Goal: Find specific page/section

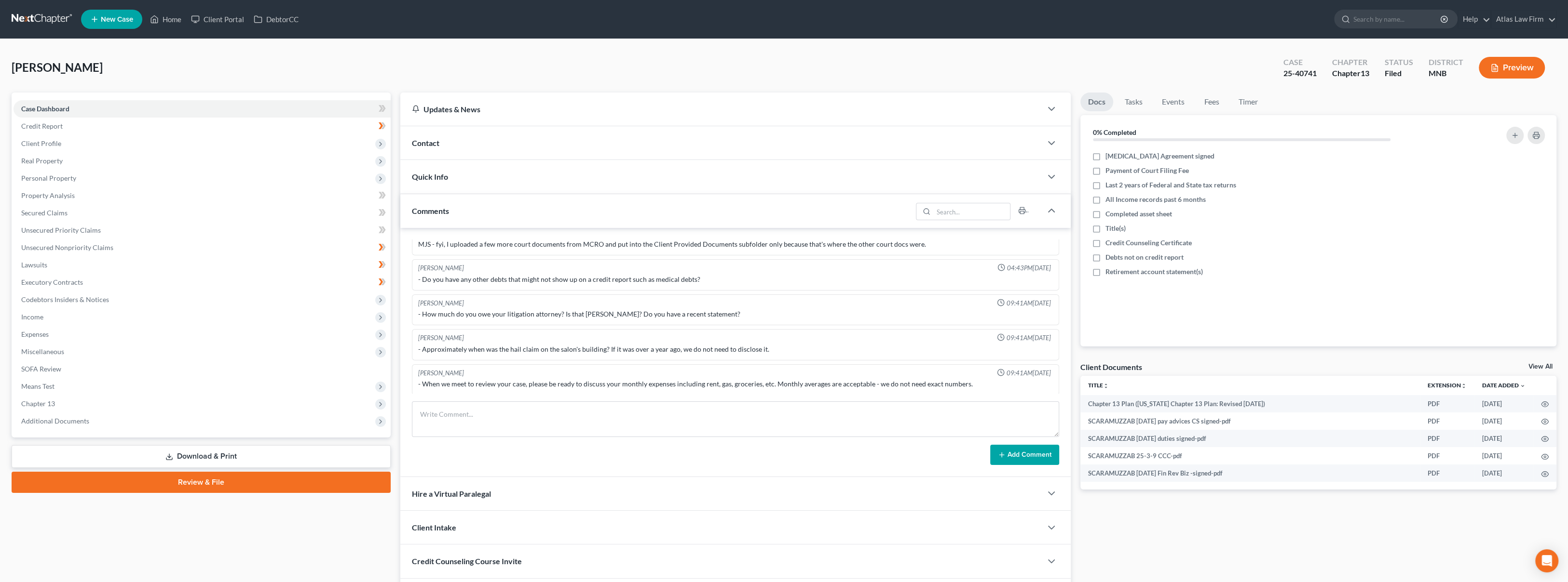
click at [33, 18] on link at bounding box center [42, 19] width 62 height 17
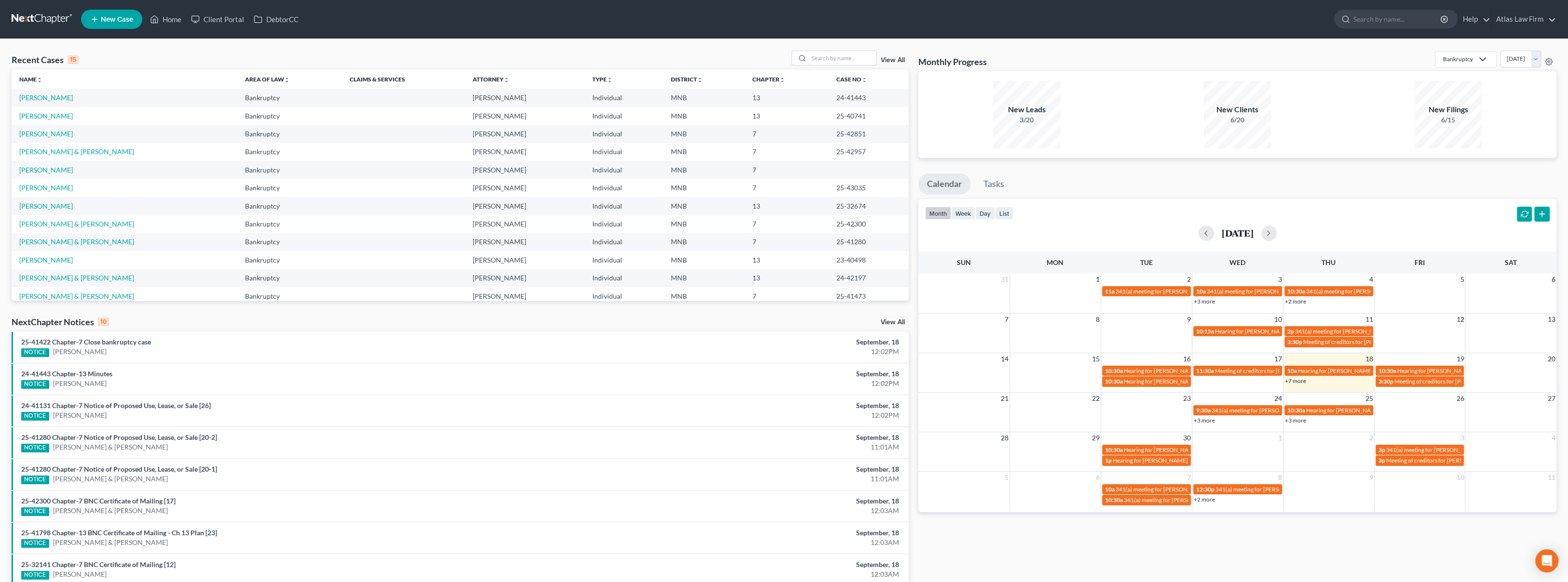
click at [820, 57] on input "search" at bounding box center [842, 57] width 68 height 14
click at [842, 58] on input "search" at bounding box center [842, 57] width 68 height 14
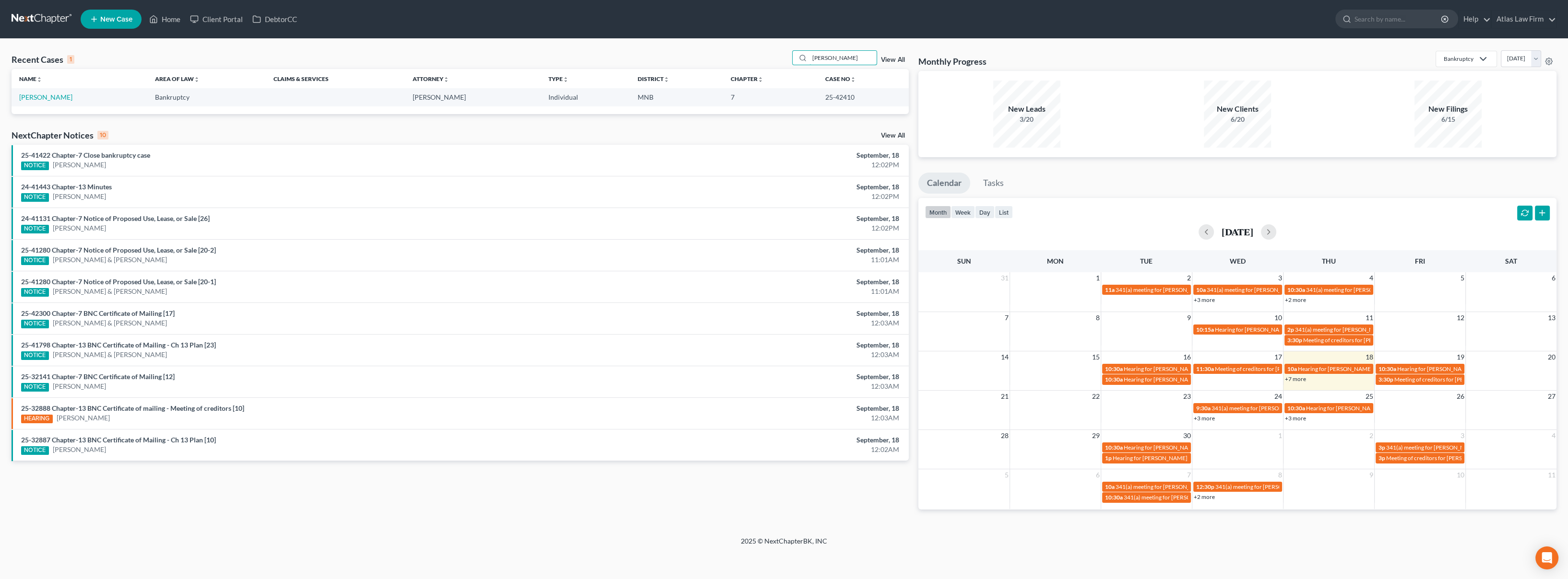
type input "smith-lee"
click at [49, 95] on link "Smith-Lee, Leteisha" at bounding box center [46, 97] width 53 height 9
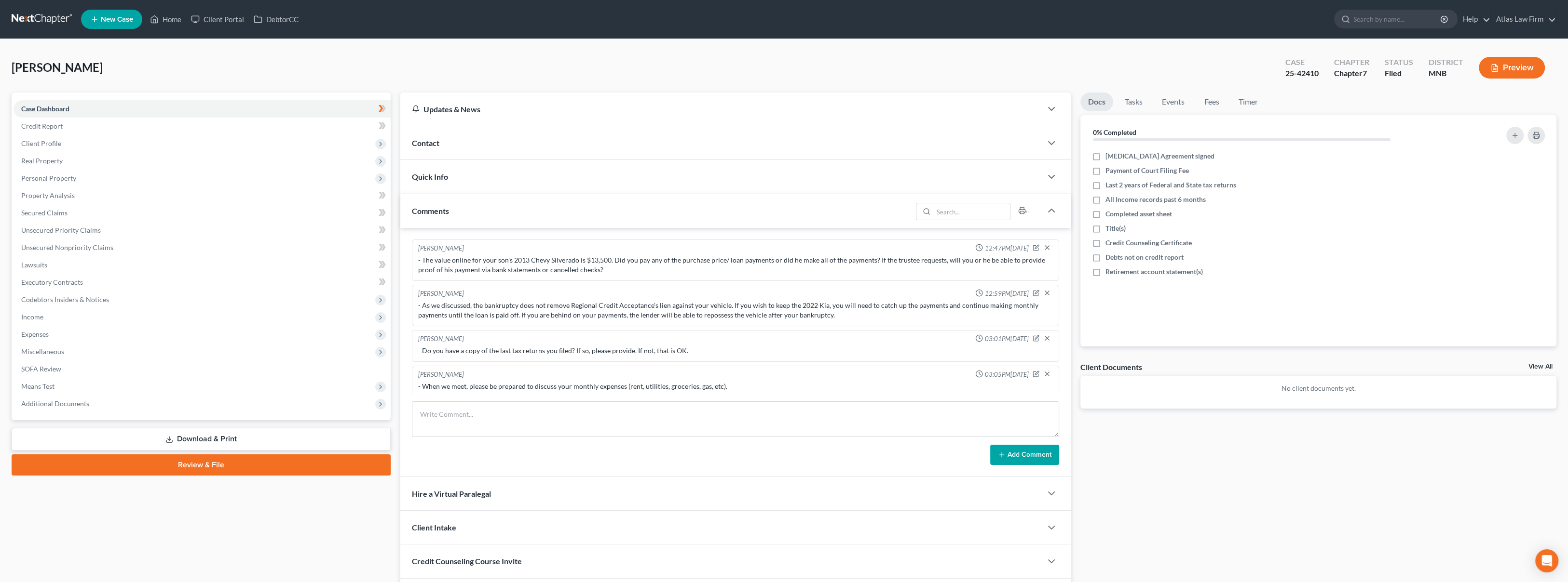
scroll to position [4, 0]
drag, startPoint x: 1315, startPoint y: 73, endPoint x: 1284, endPoint y: 73, distance: 31.0
click at [1284, 73] on div "Case 25-42410" at bounding box center [1301, 69] width 49 height 29
click at [65, 405] on span "Additional Documents" at bounding box center [54, 403] width 68 height 9
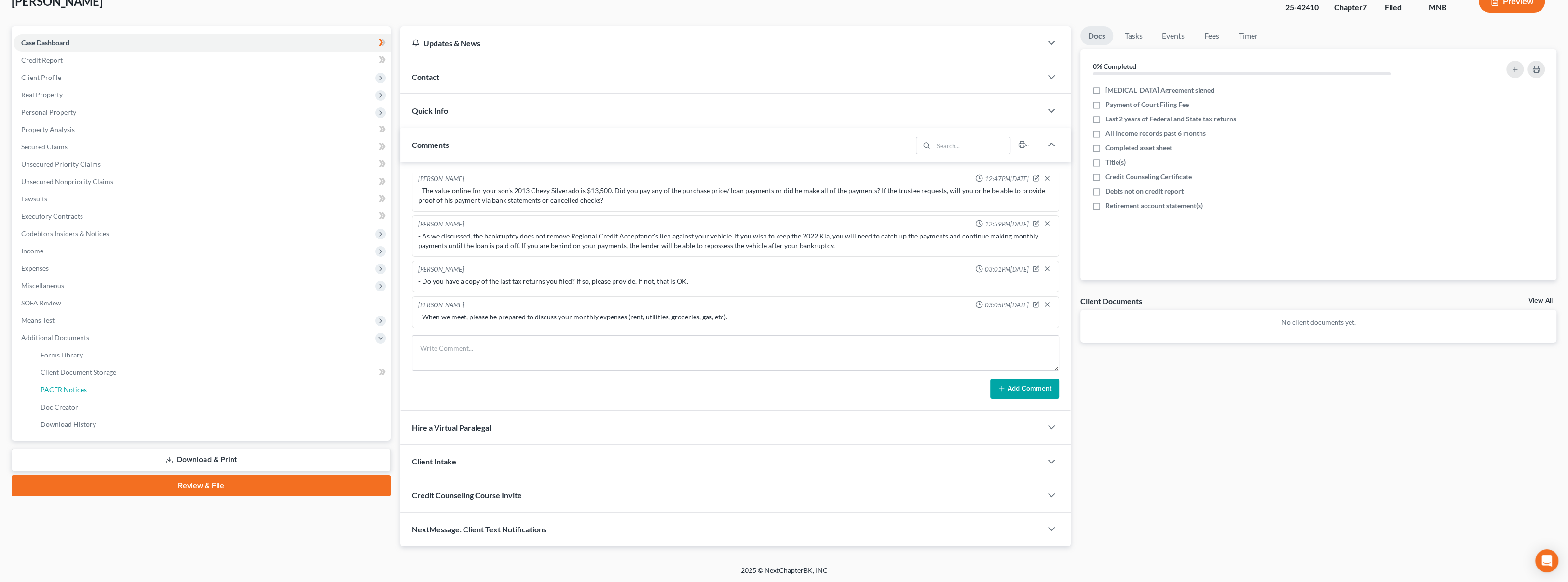
click at [114, 386] on link "PACER Notices" at bounding box center [211, 390] width 358 height 17
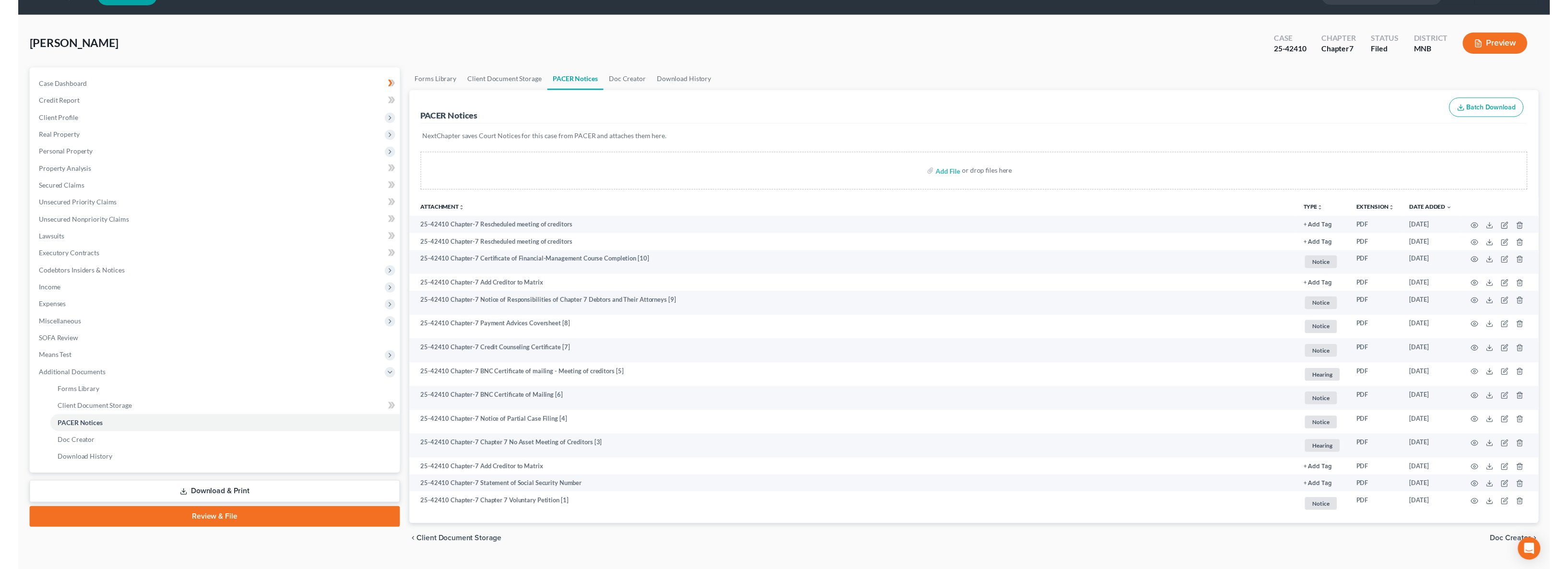
scroll to position [43, 0]
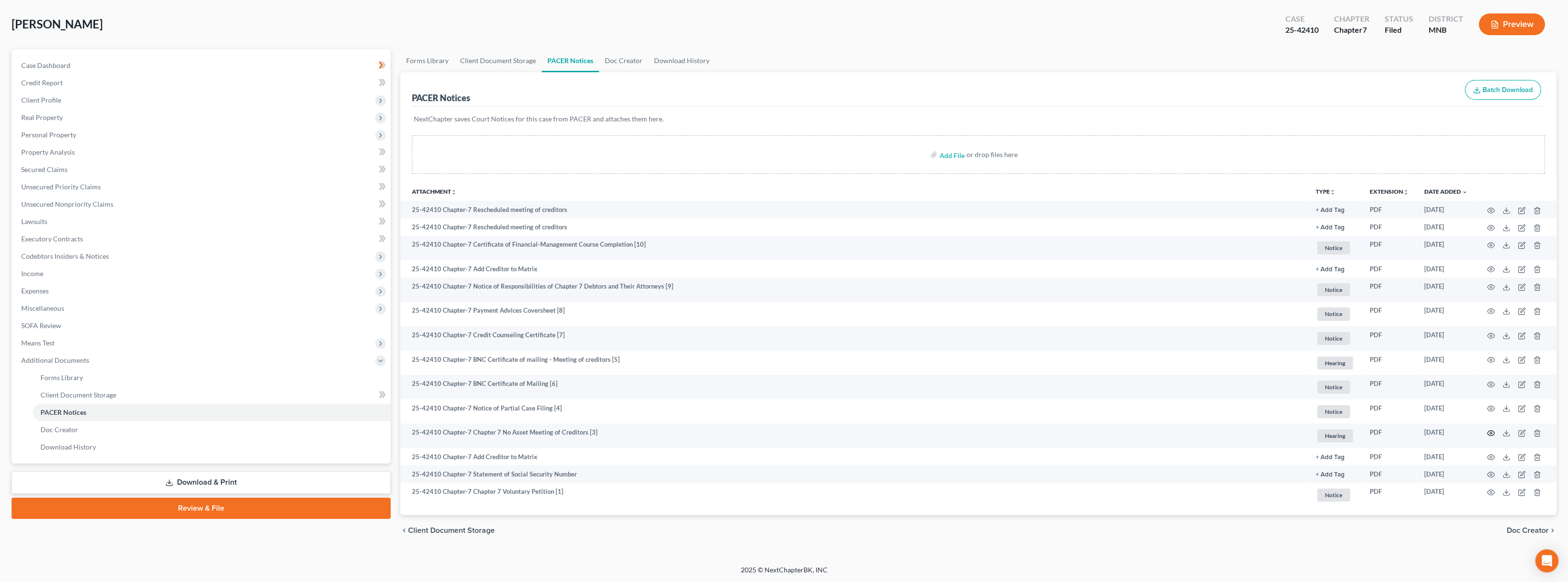
click at [1492, 432] on icon "button" at bounding box center [1491, 433] width 8 height 8
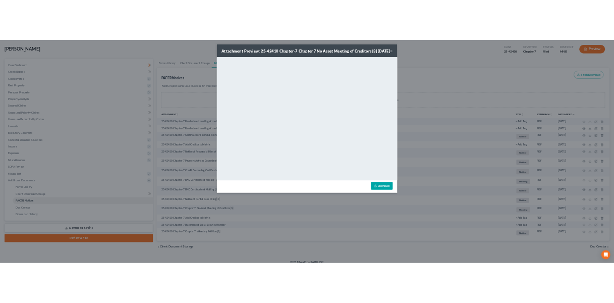
scroll to position [45, 0]
